Goal: Information Seeking & Learning: Understand process/instructions

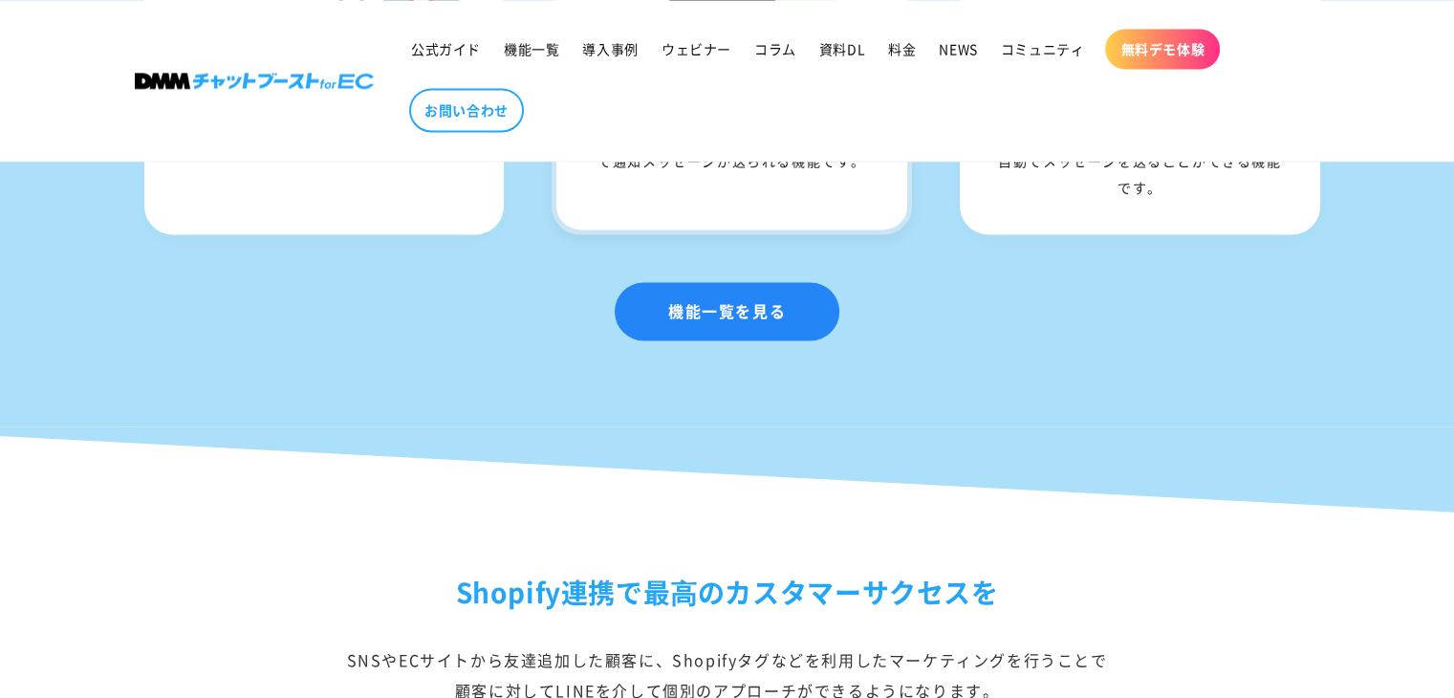
scroll to position [2912, 0]
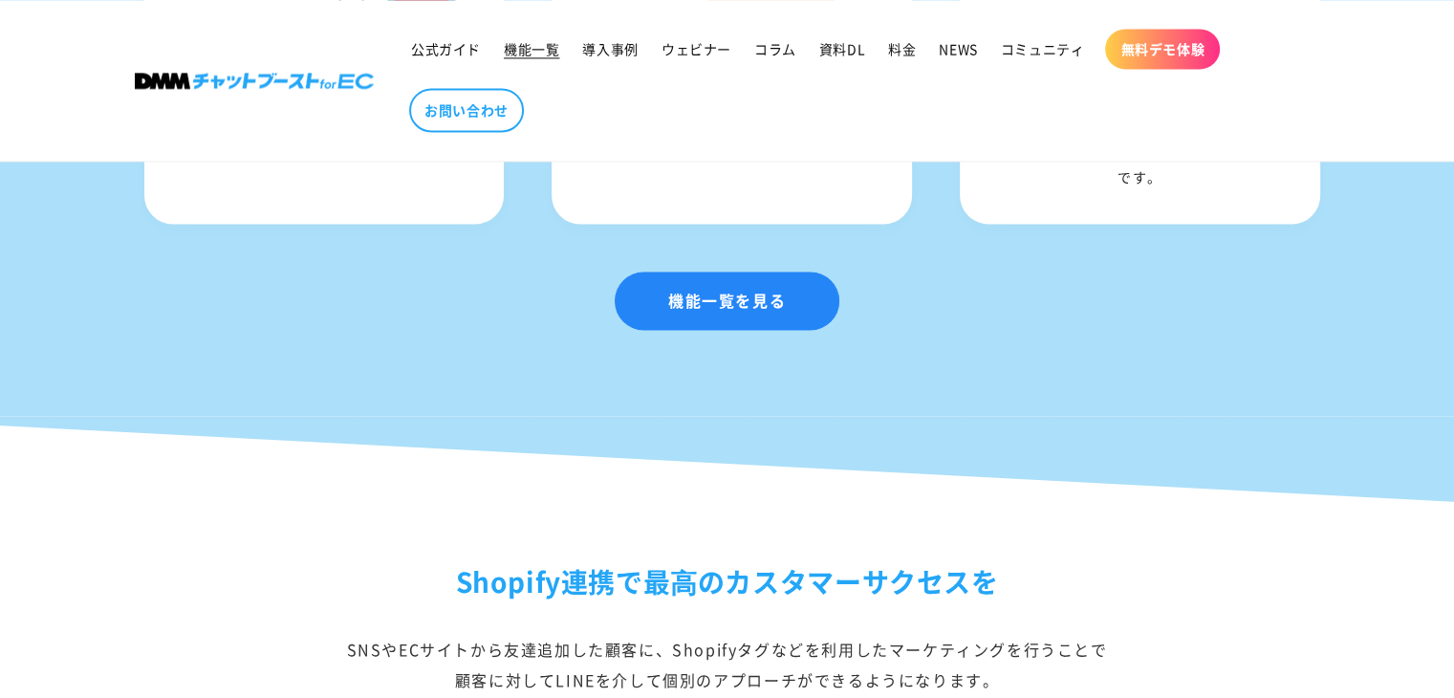
click at [555, 56] on span "機能一覧" at bounding box center [531, 48] width 55 height 17
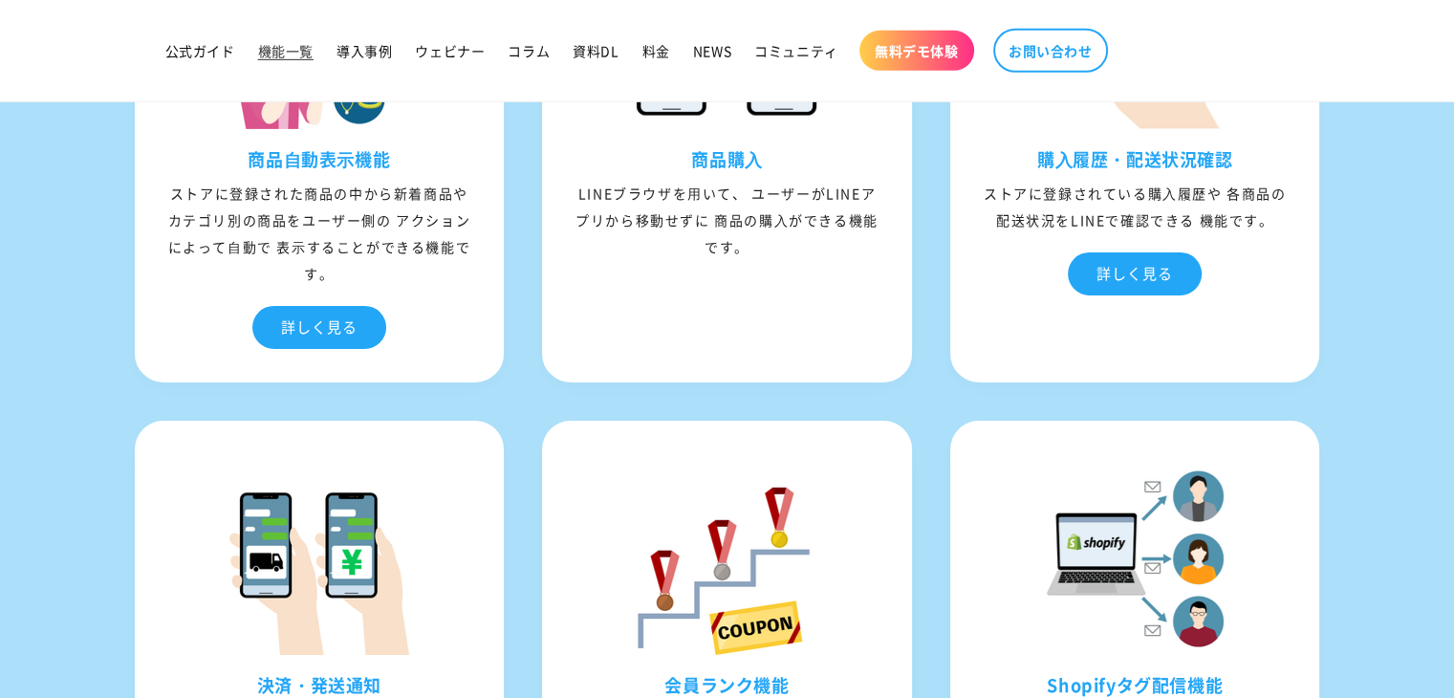
scroll to position [6220, 0]
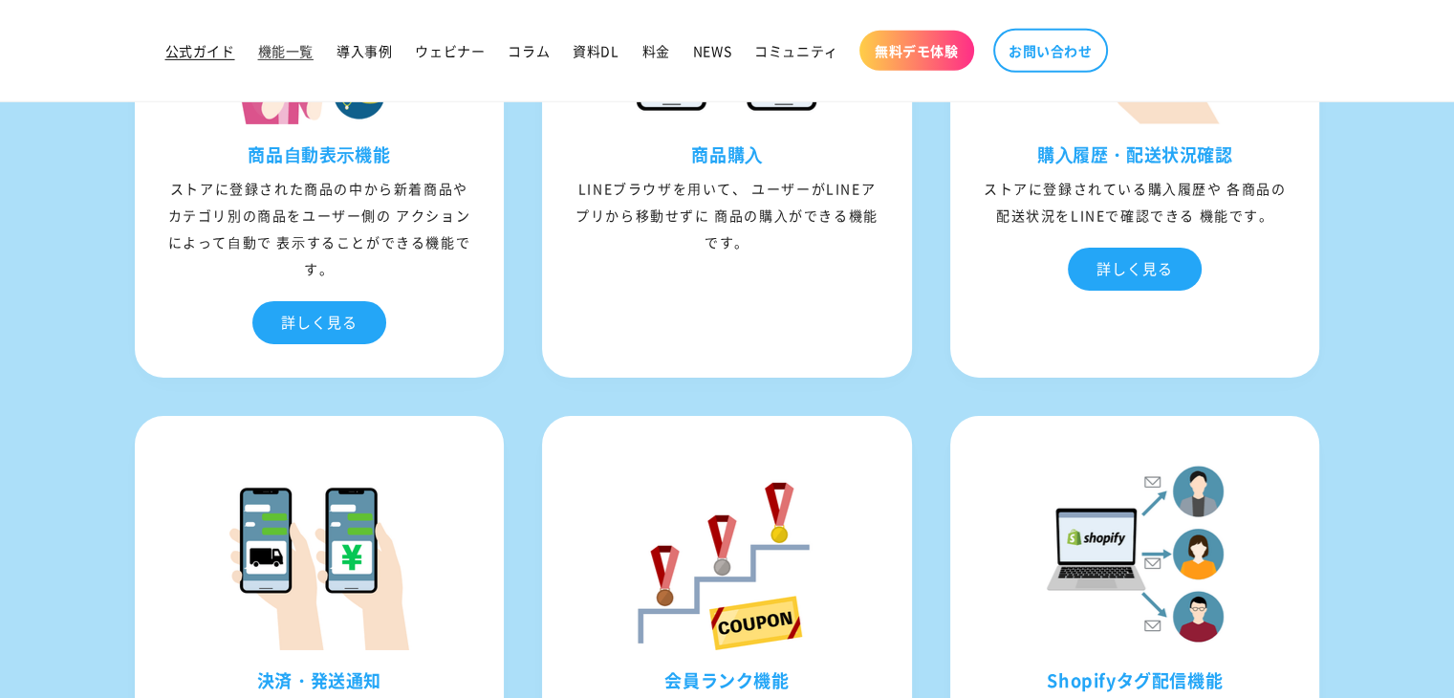
click at [215, 58] on span "公式ガイド" at bounding box center [200, 50] width 70 height 17
